Goal: Download file/media

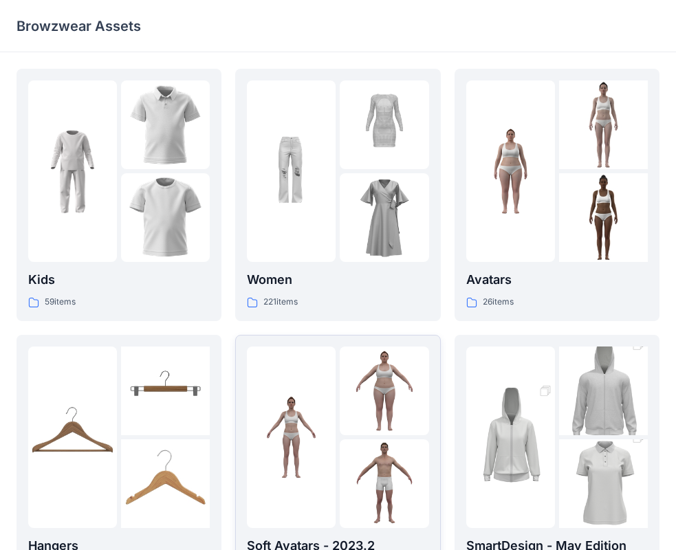
scroll to position [342, 0]
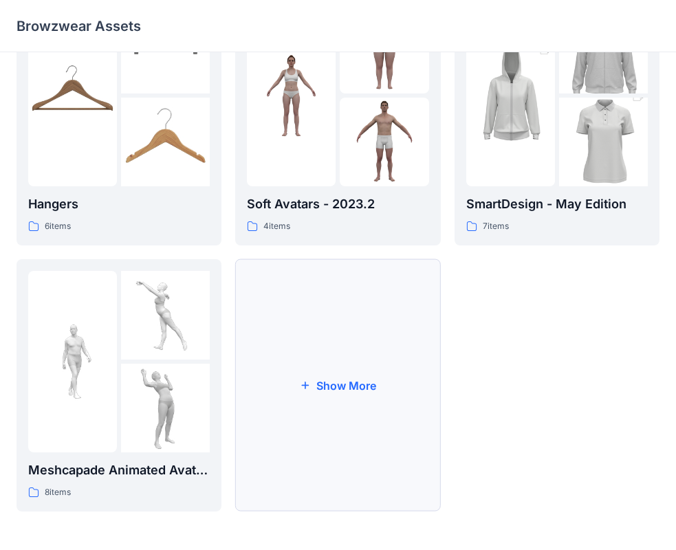
click at [370, 409] on button "Show More" at bounding box center [337, 385] width 205 height 252
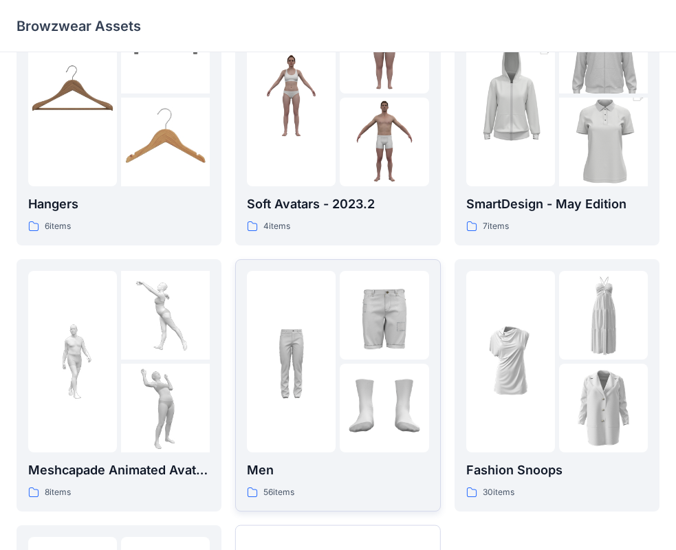
click at [292, 372] on img at bounding box center [291, 361] width 89 height 89
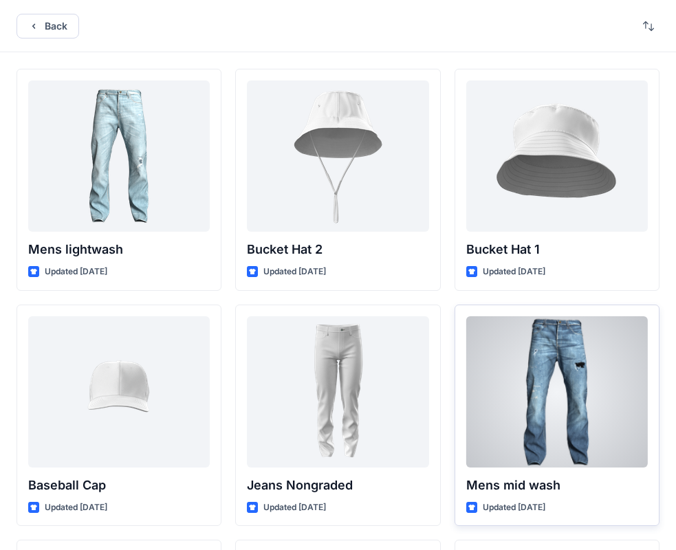
click at [562, 429] on div at bounding box center [557, 391] width 182 height 151
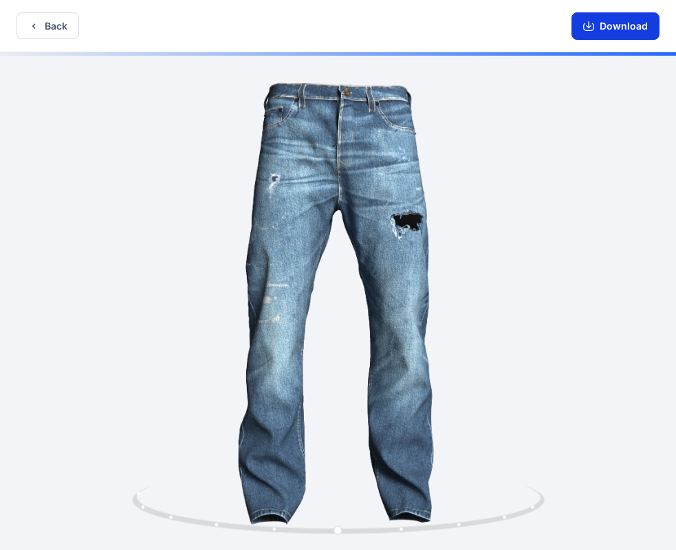
click at [623, 27] on button "Download" at bounding box center [616, 26] width 88 height 28
